Goal: Information Seeking & Learning: Learn about a topic

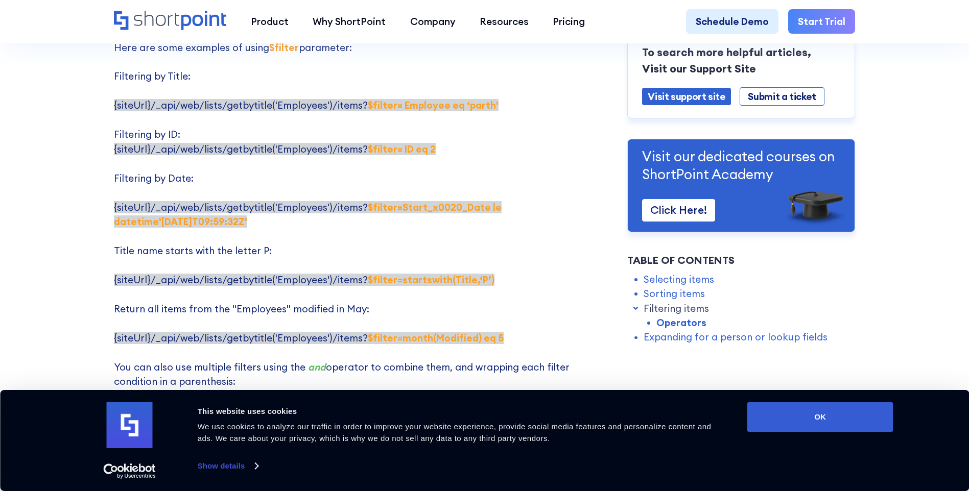
scroll to position [2093, 0]
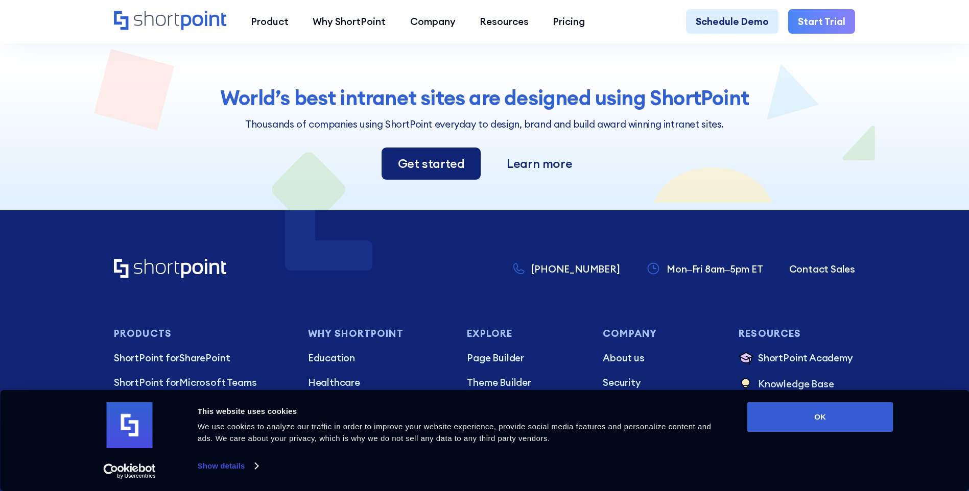
scroll to position [3268, 0]
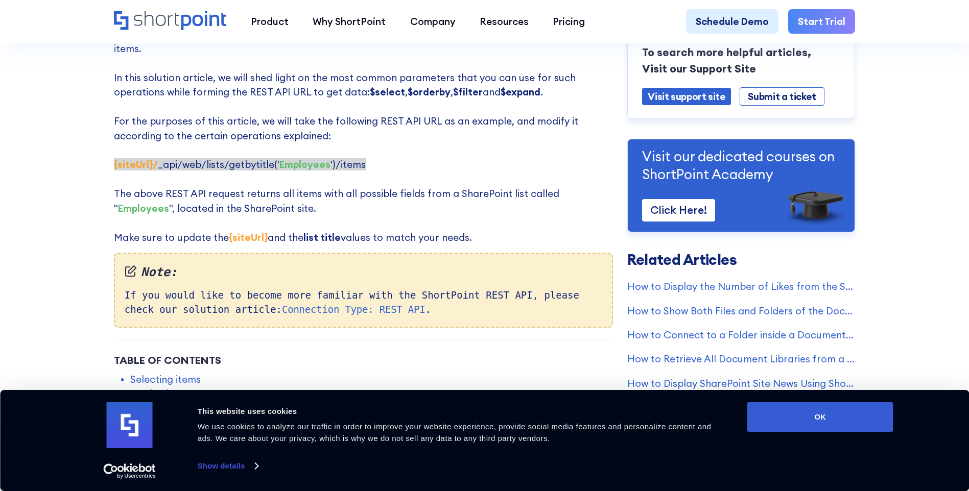
scroll to position [255, 0]
